Goal: Find specific page/section: Find specific page/section

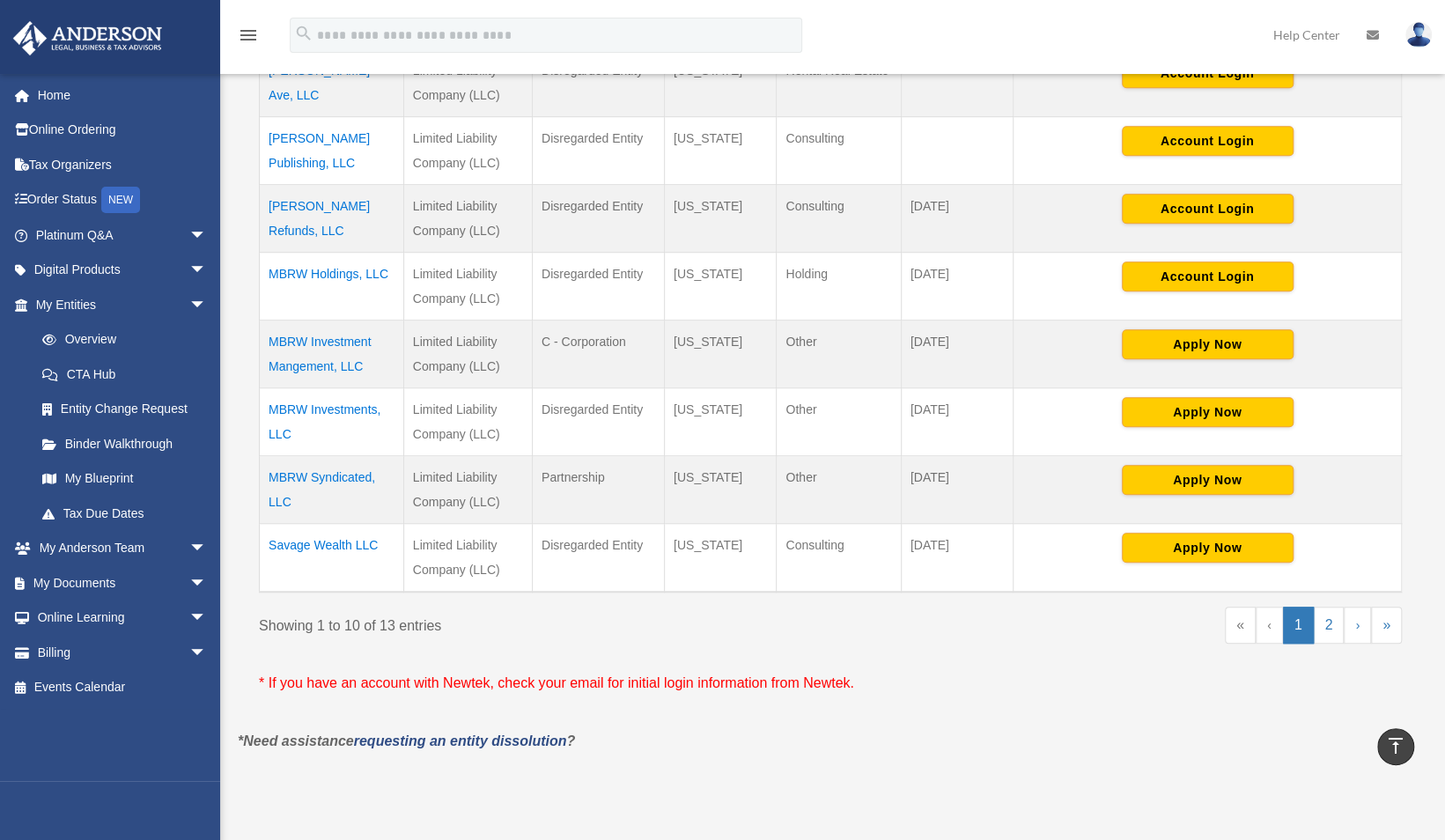
scroll to position [634, 0]
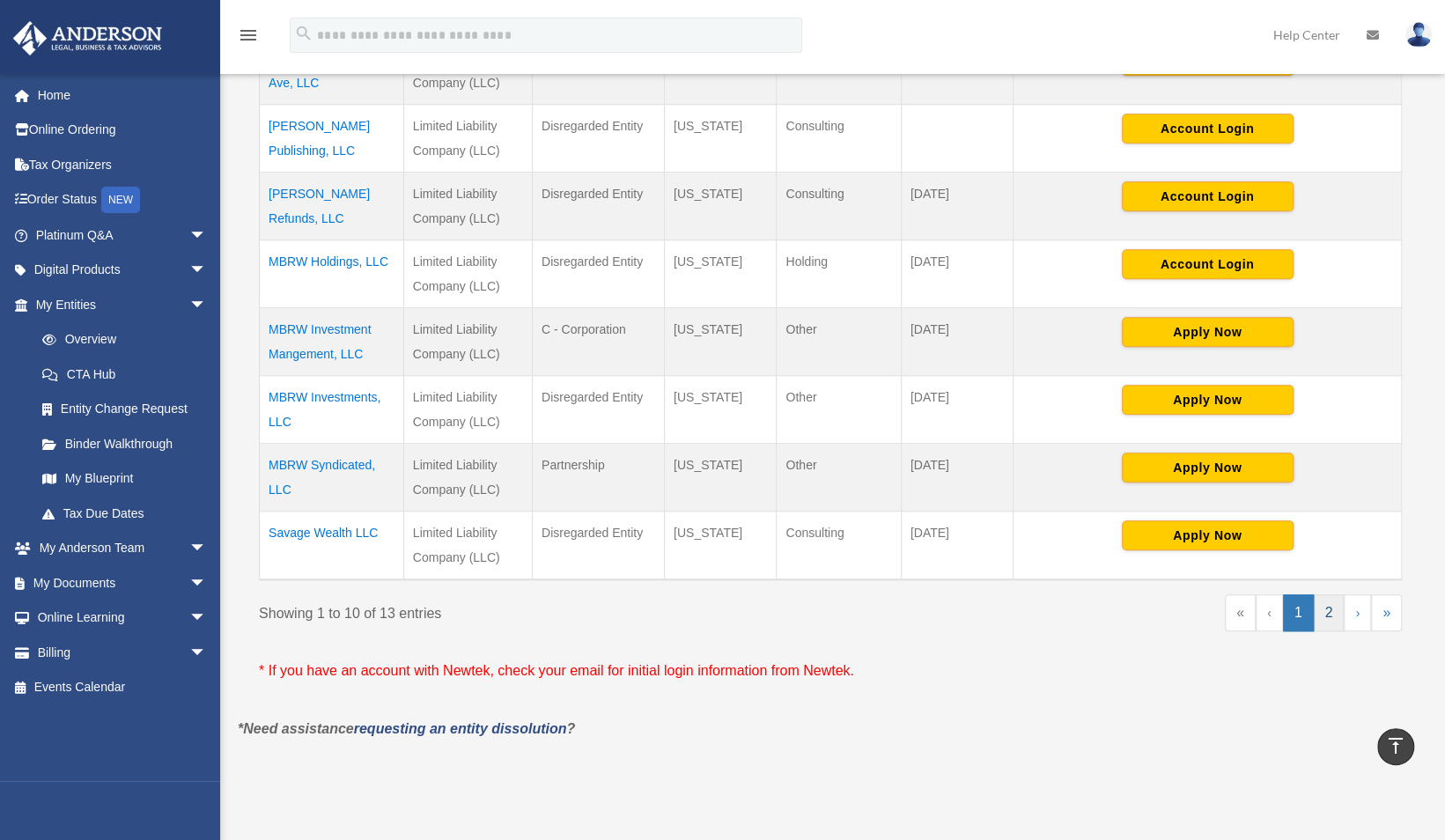
click at [1325, 610] on link "2" at bounding box center [1329, 613] width 31 height 37
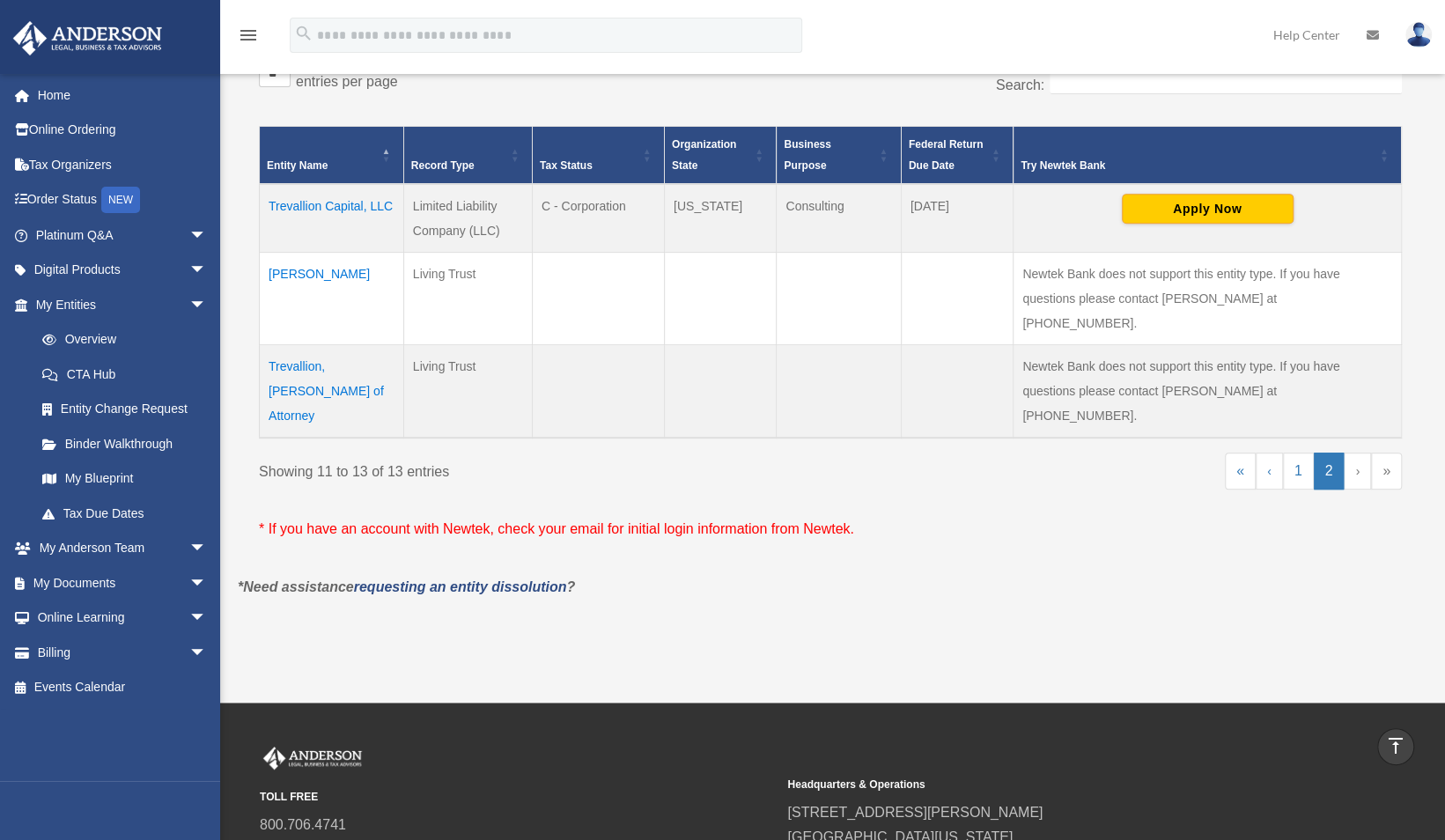
scroll to position [316, 0]
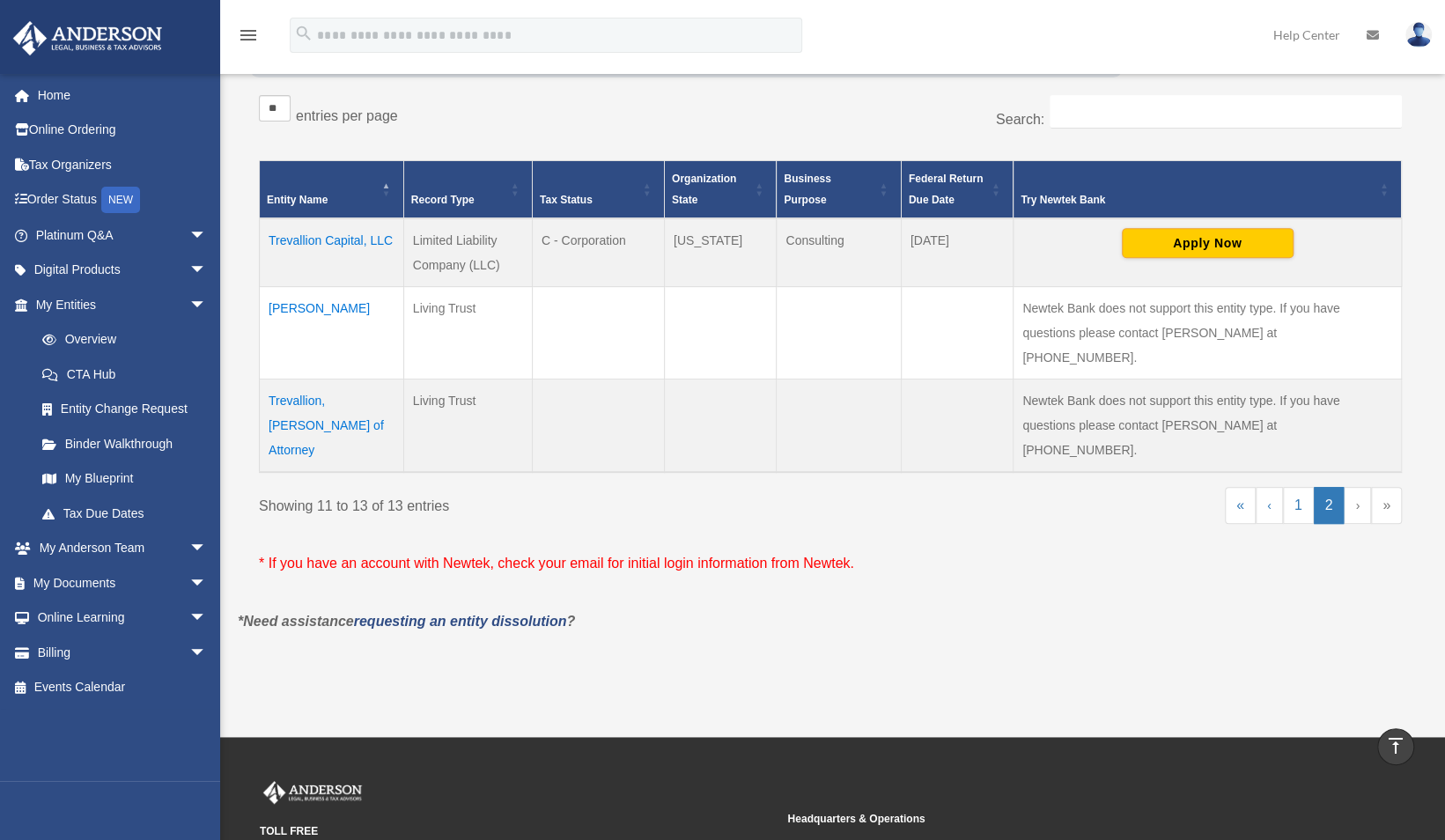
click at [350, 238] on td "Trevallion Capital, LLC" at bounding box center [332, 253] width 144 height 69
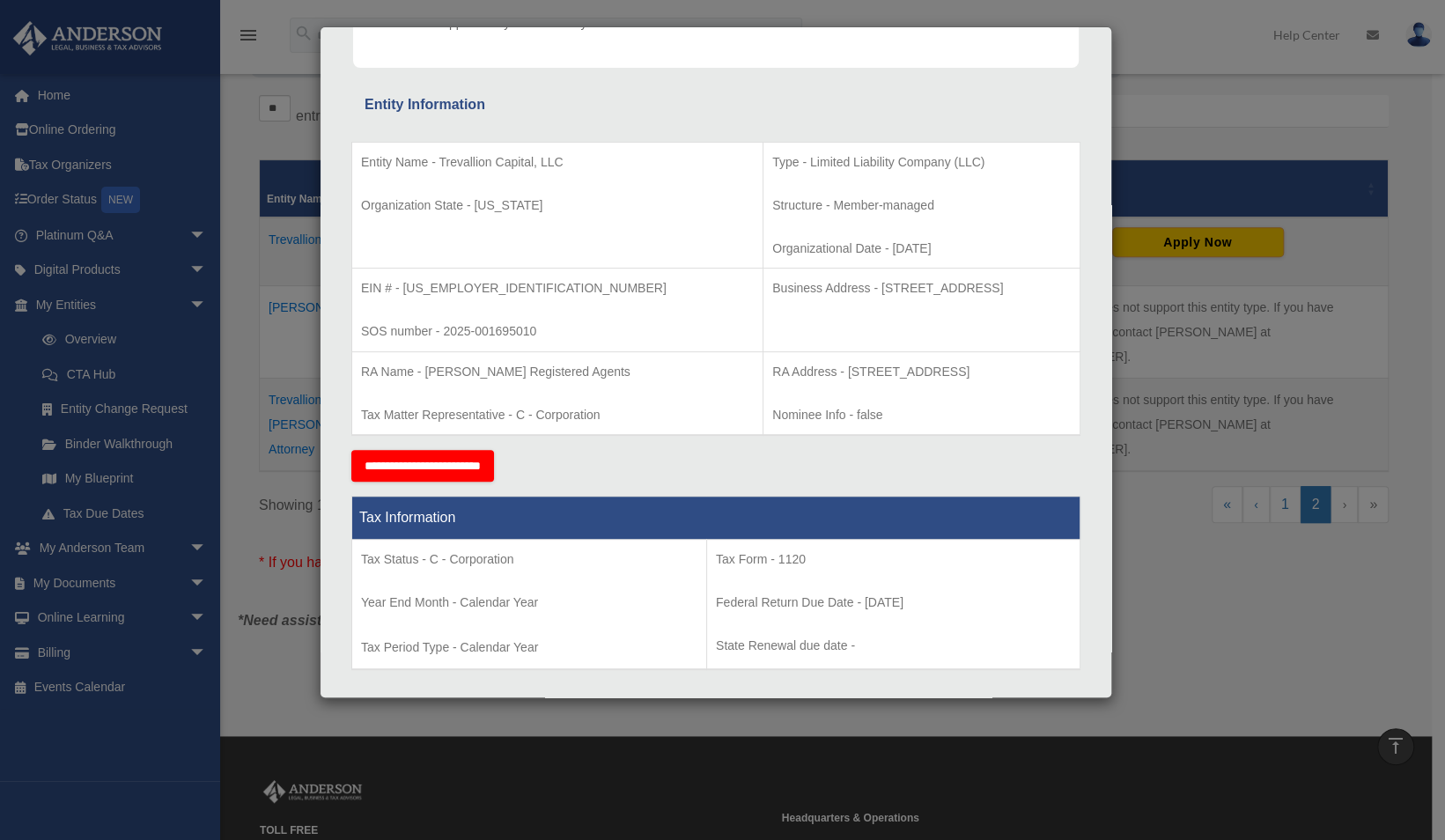
scroll to position [0, 0]
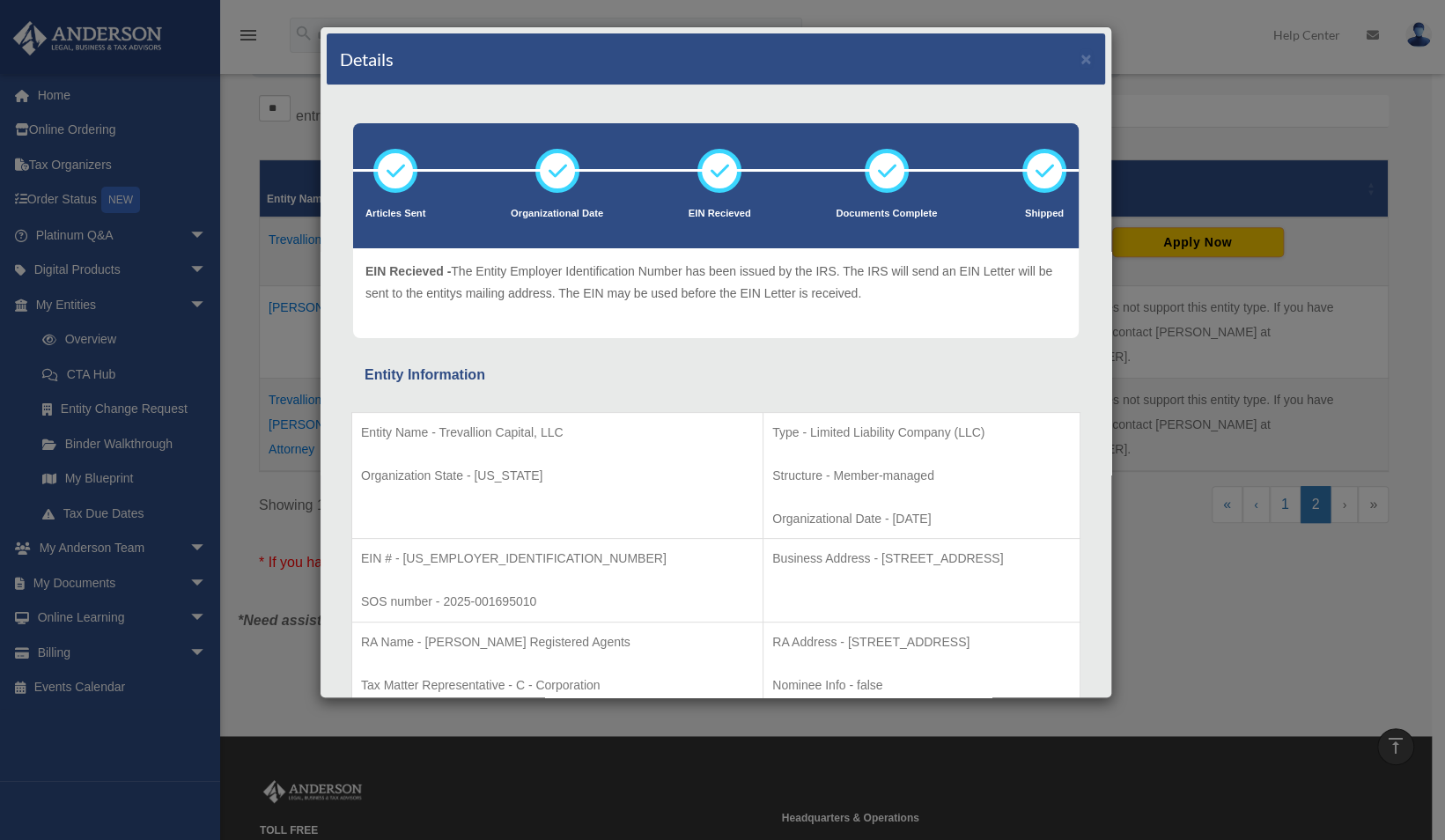
click at [1200, 116] on div "Details × Articles Sent Organizational Date" at bounding box center [722, 420] width 1445 height 840
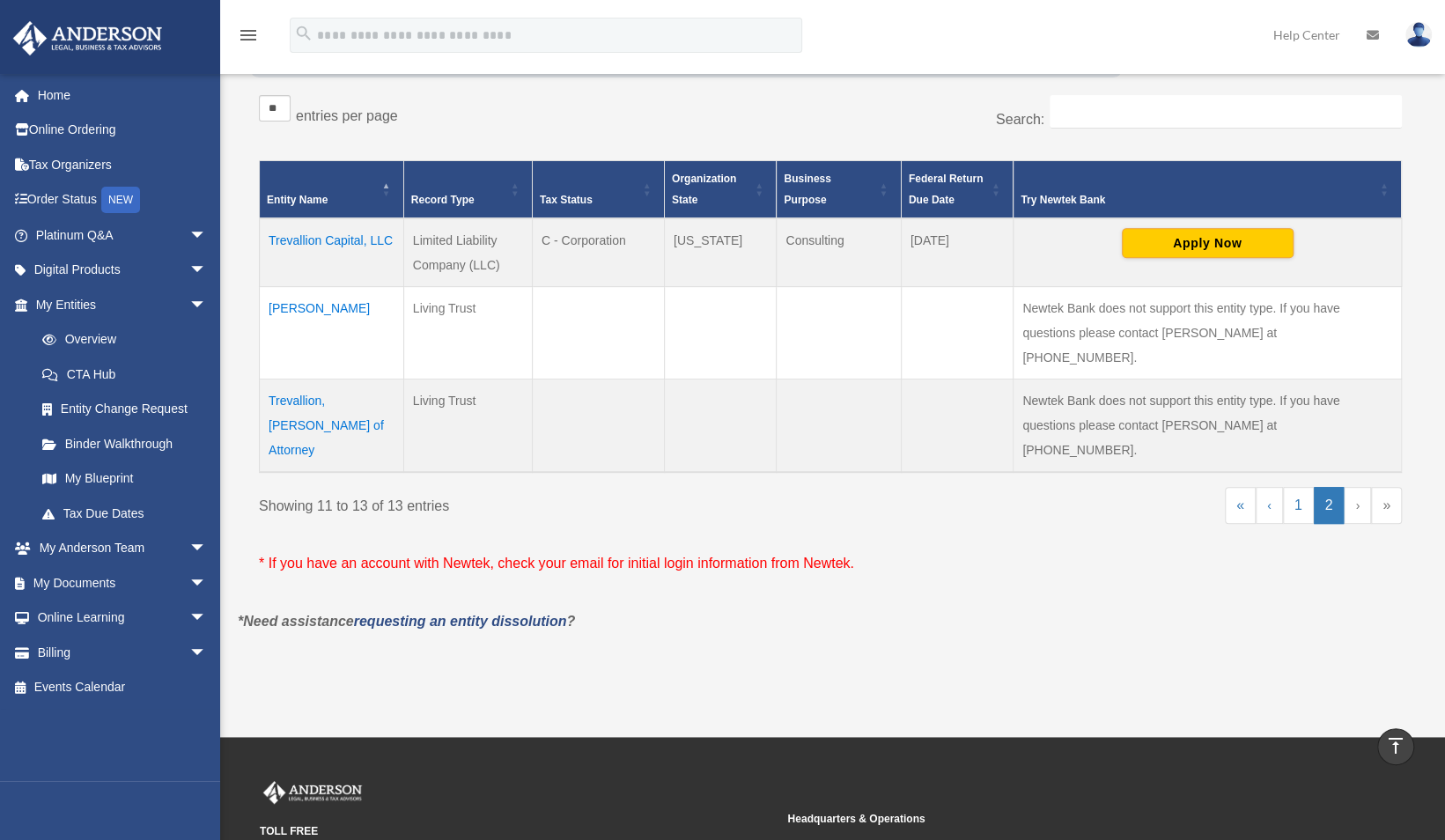
click at [348, 239] on td "Trevallion Capital, LLC" at bounding box center [332, 253] width 144 height 69
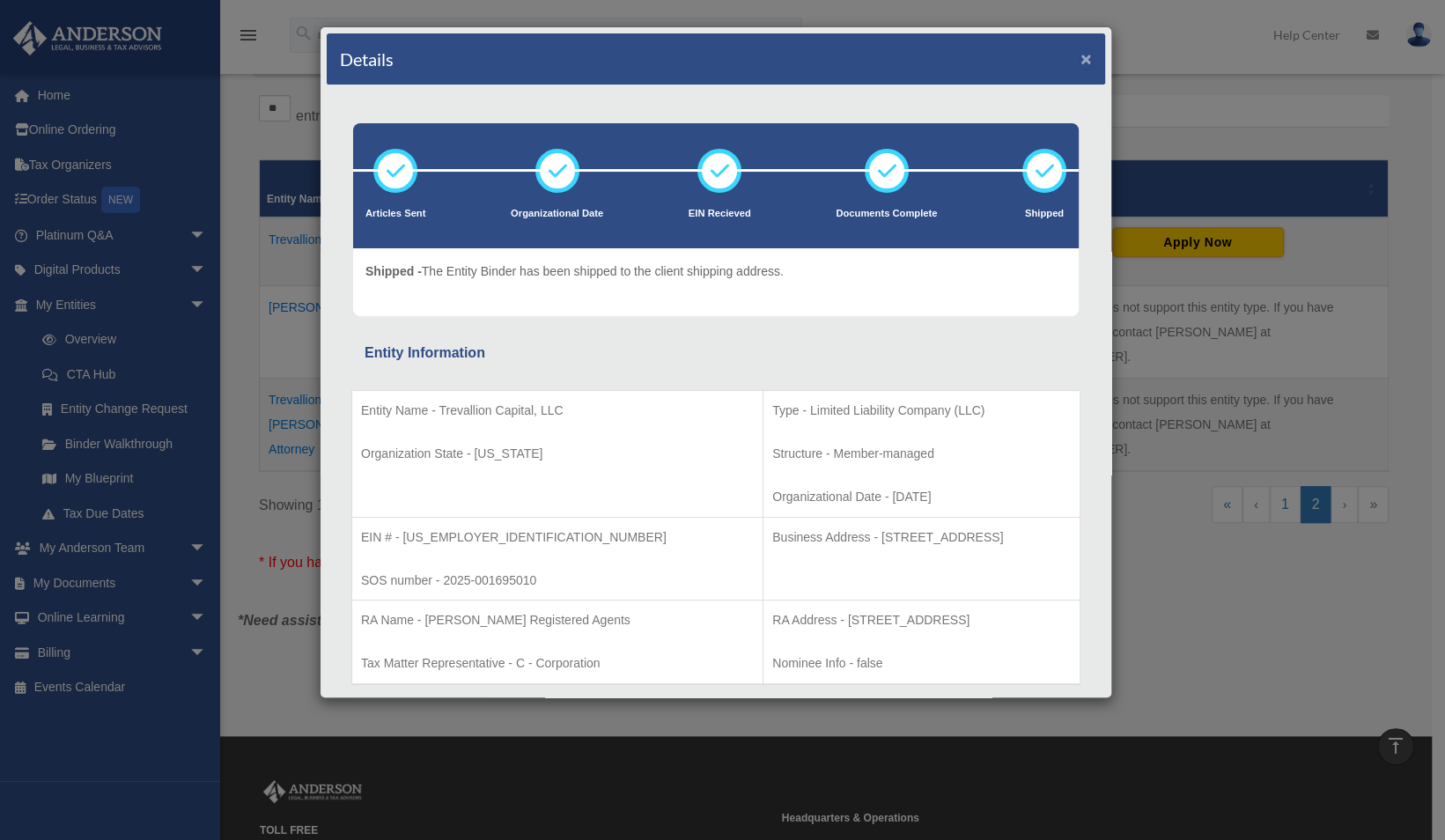
click at [1081, 55] on button "×" at bounding box center [1086, 59] width 11 height 19
